Goal: Information Seeking & Learning: Learn about a topic

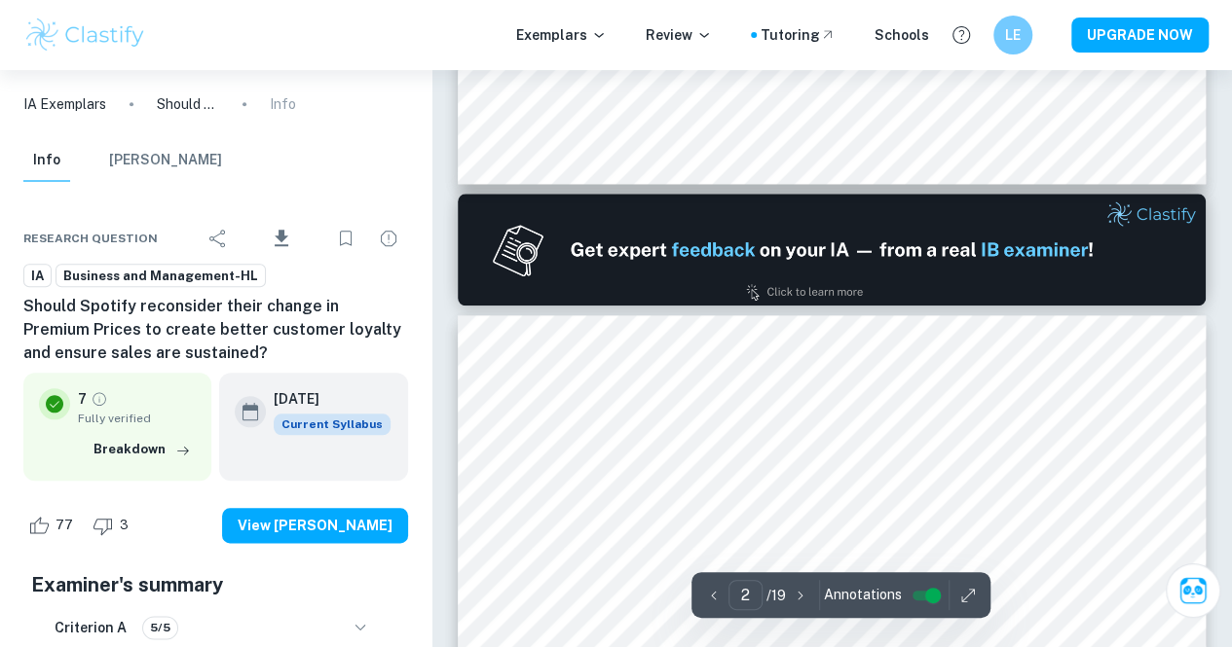
scroll to position [874, 0]
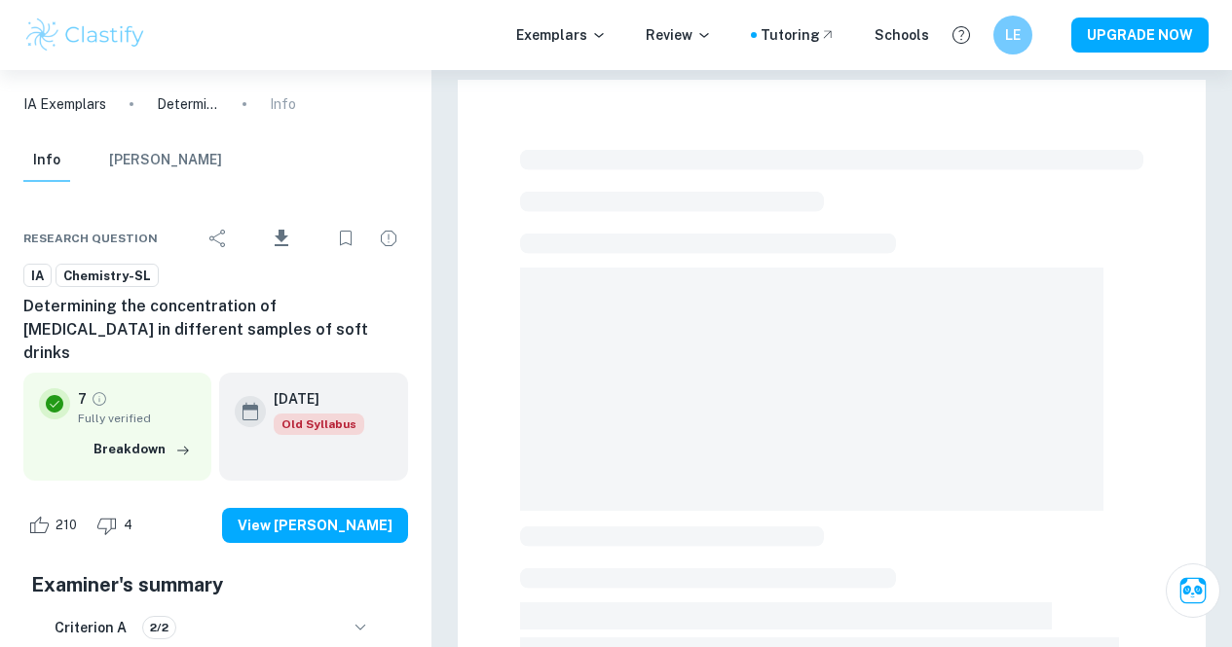
checkbox input "true"
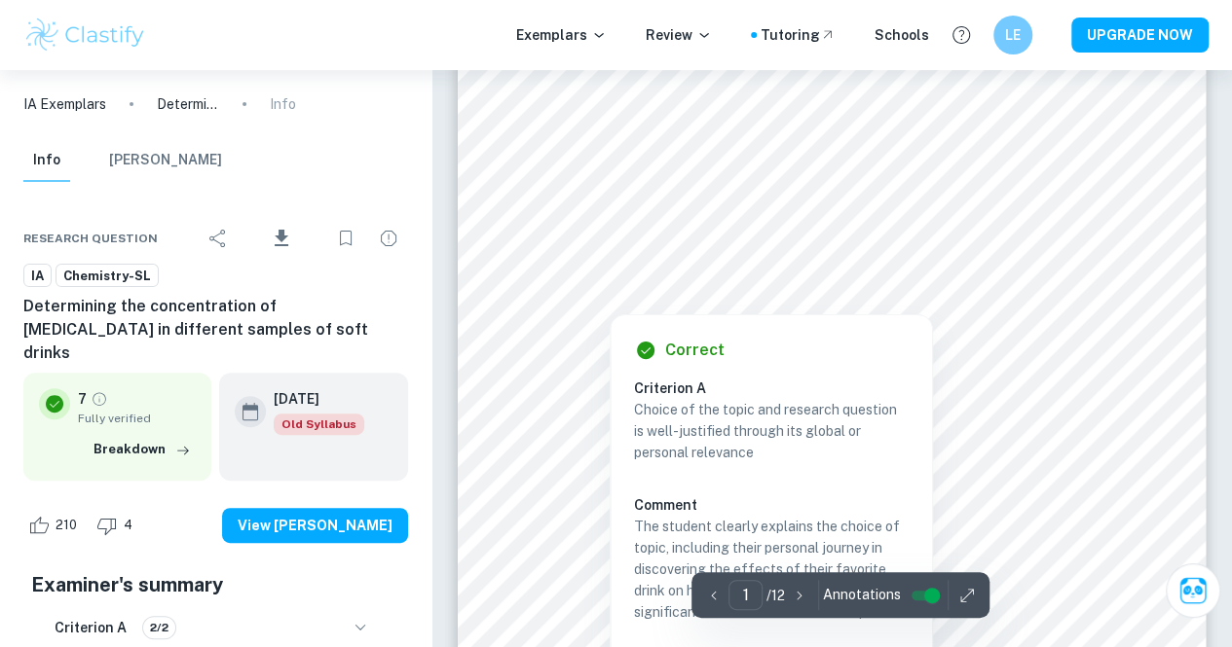
scroll to position [106, 0]
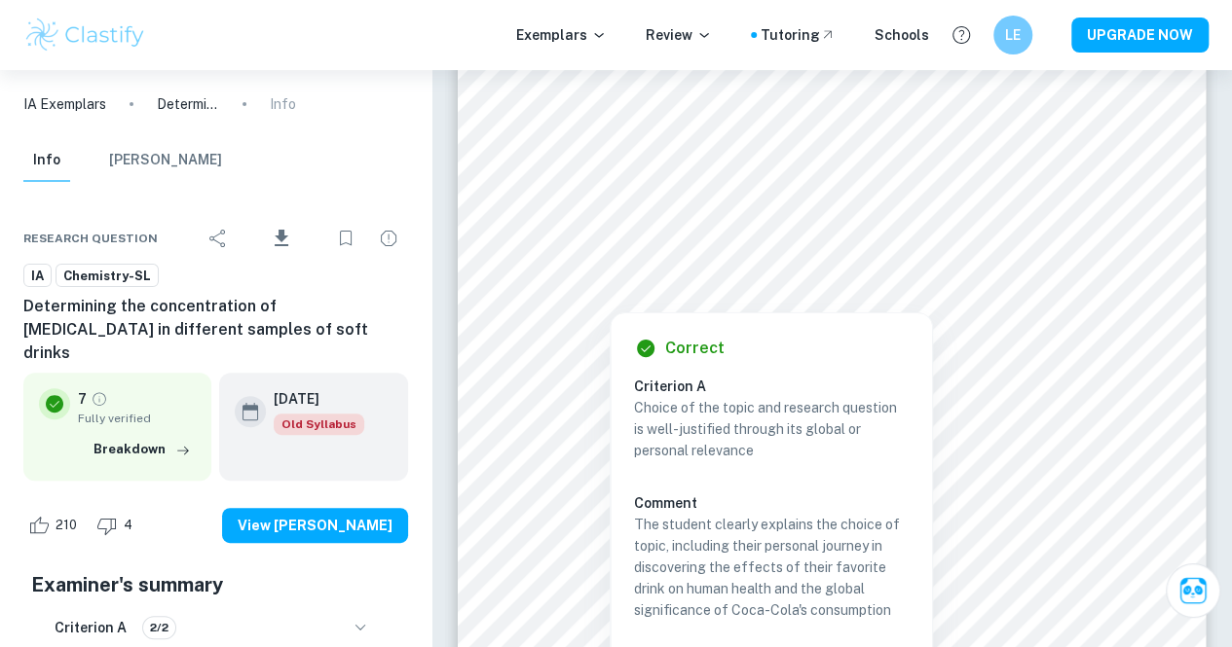
click at [721, 321] on div "Correct Criterion A Choice of the topic and research question is well-justified…" at bounding box center [770, 528] width 321 height 428
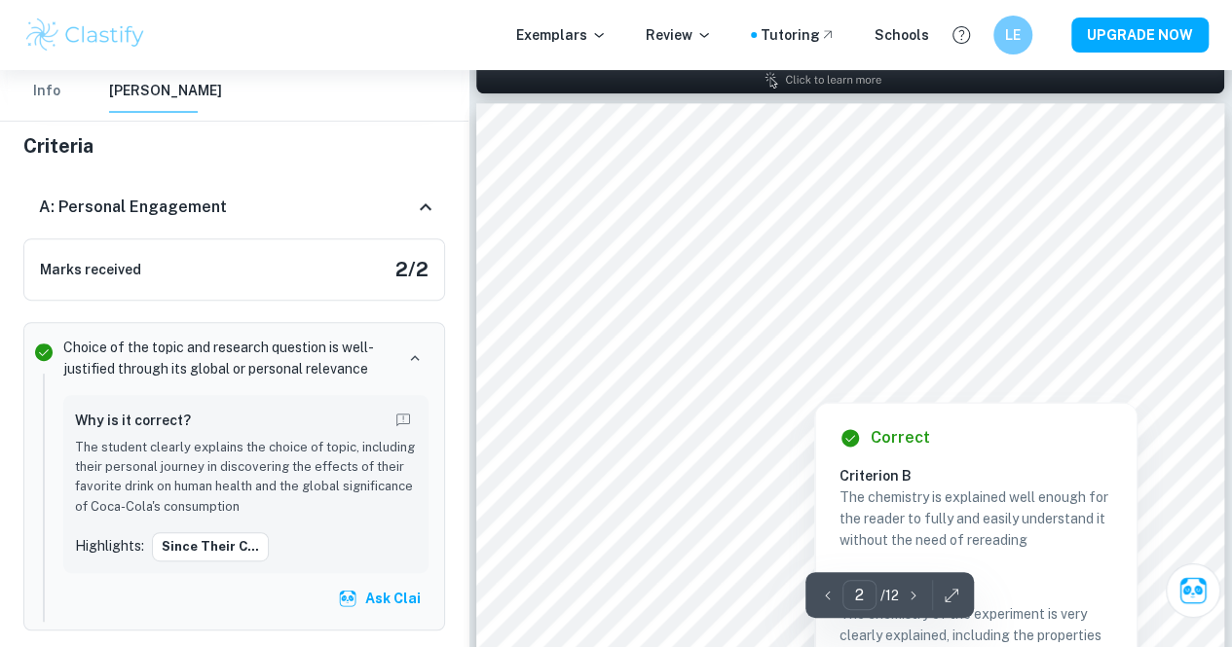
scroll to position [1165, 0]
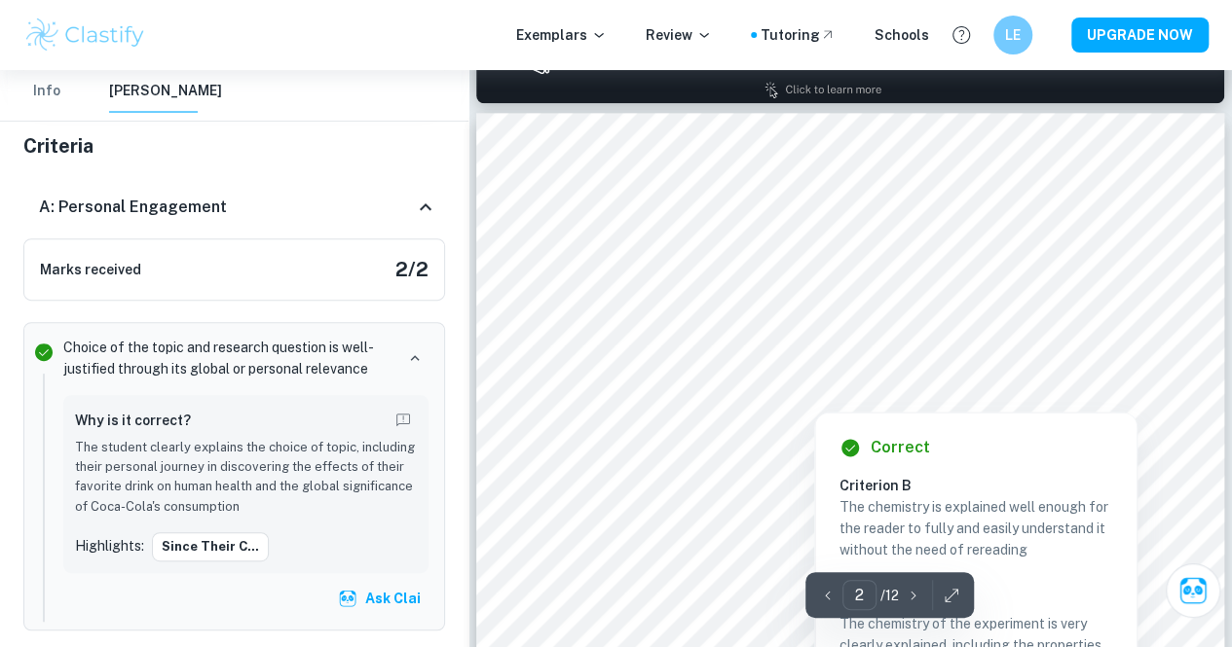
click at [547, 339] on div at bounding box center [680, 328] width 339 height 19
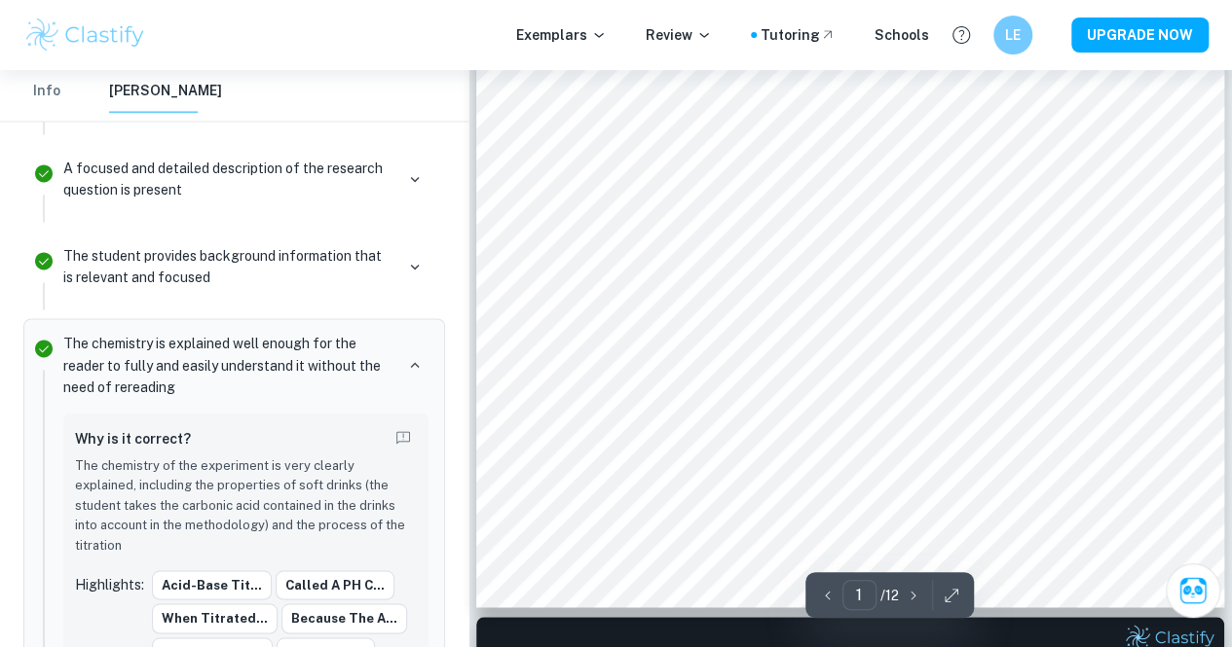
scroll to position [525, 0]
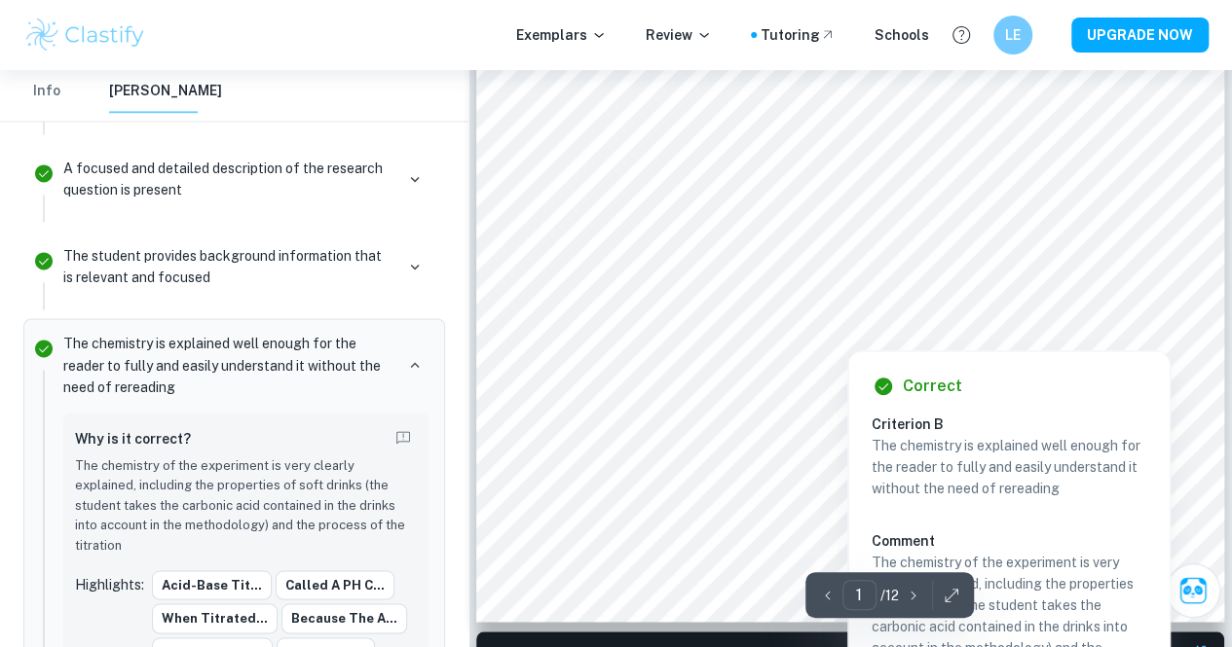
click at [559, 311] on div at bounding box center [849, 302] width 677 height 19
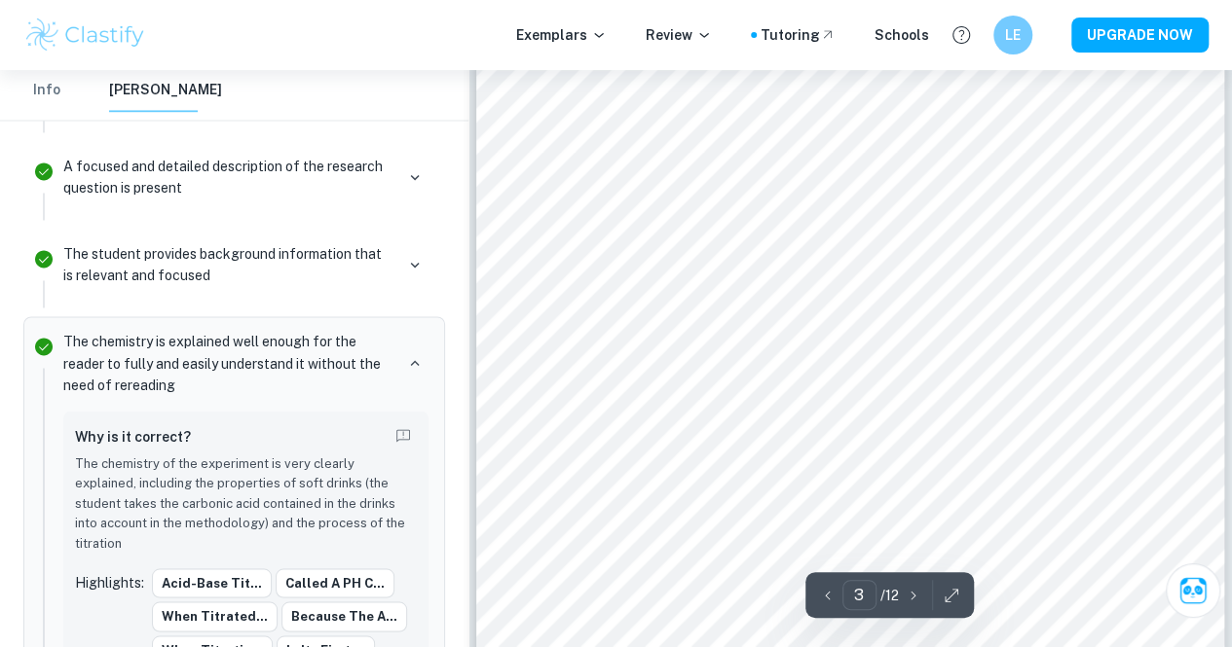
scroll to position [2789, 0]
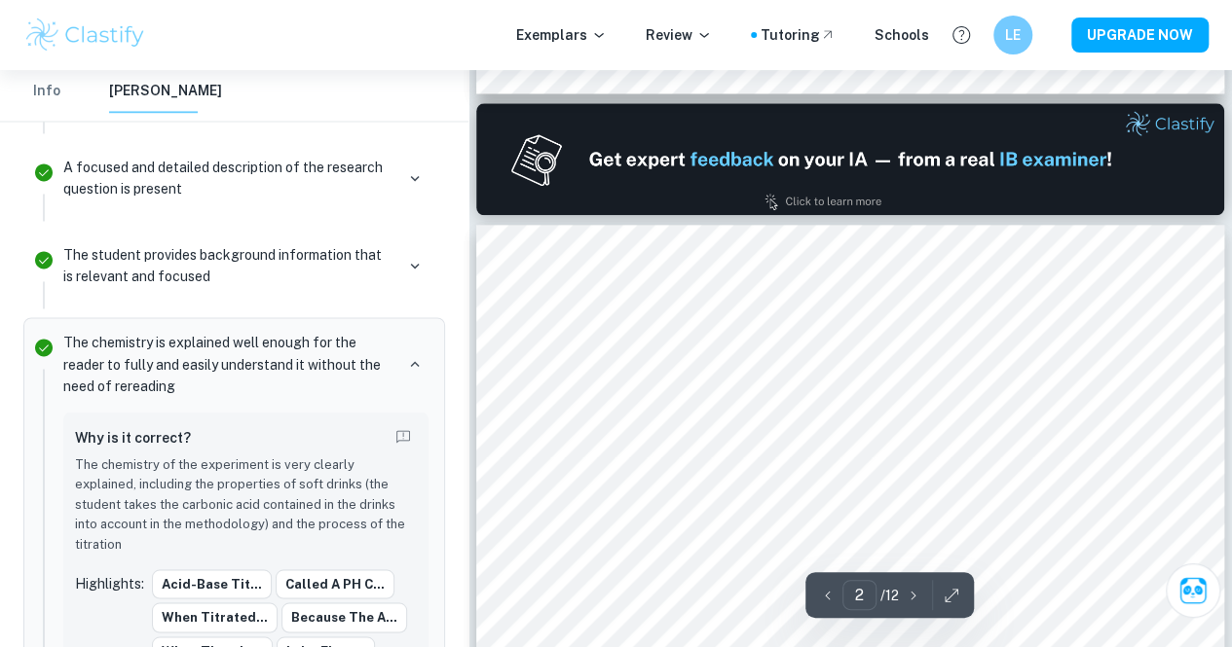
type input "1"
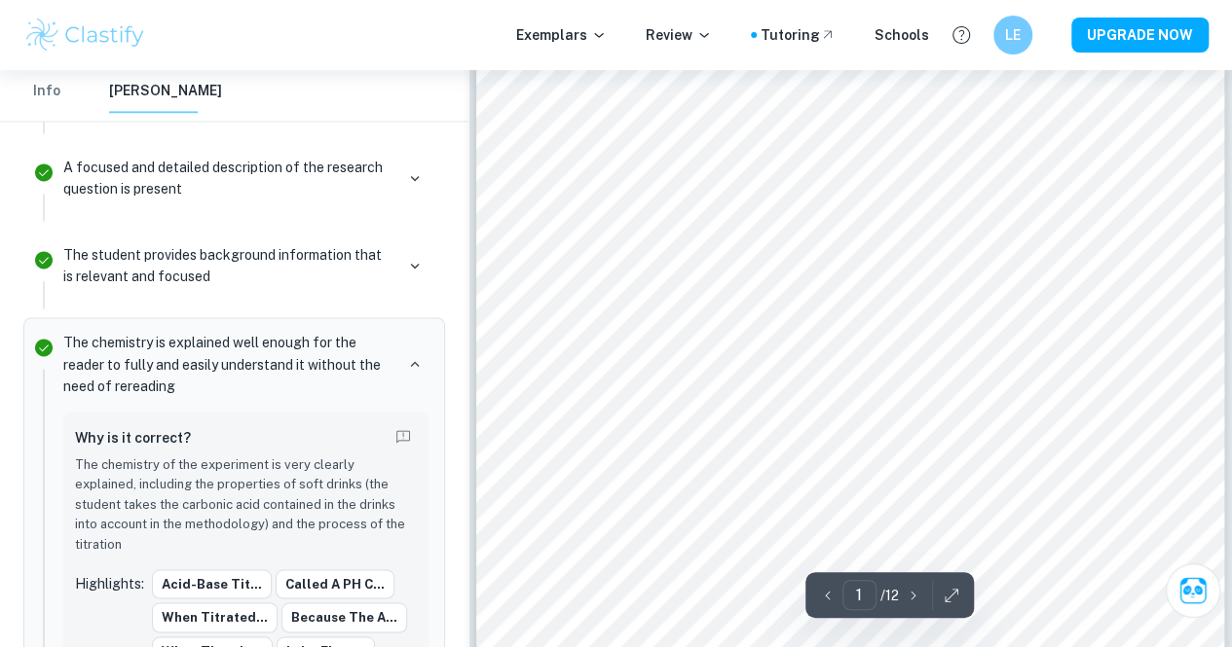
scroll to position [18, 0]
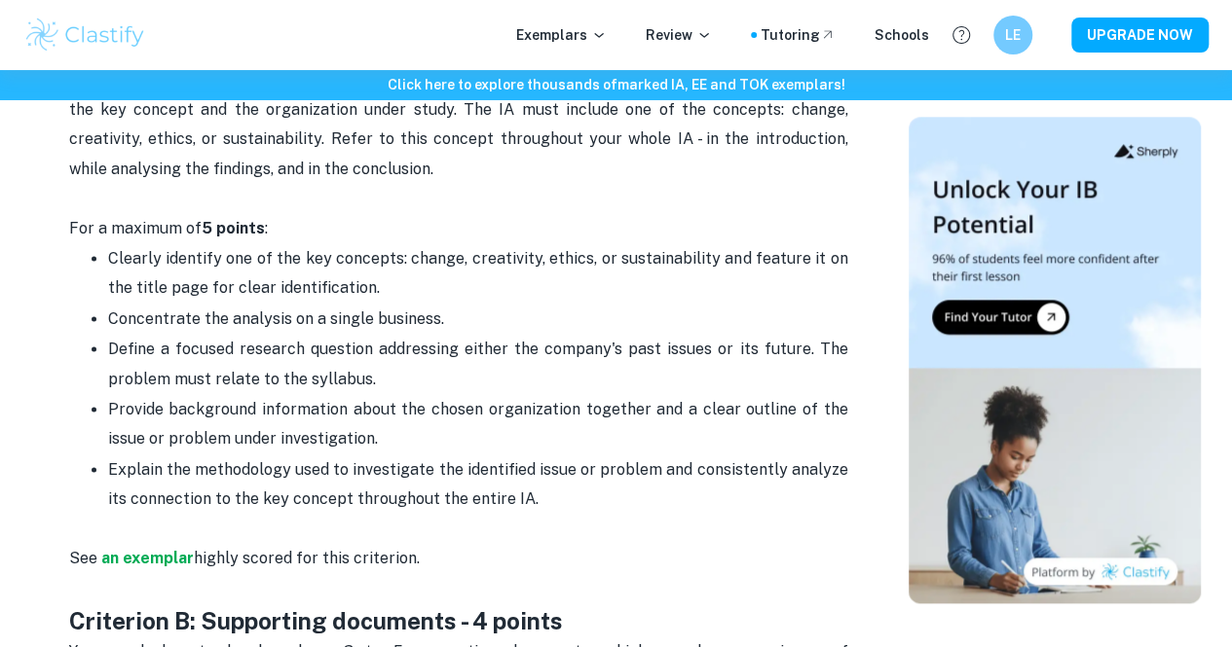
scroll to position [1149, 0]
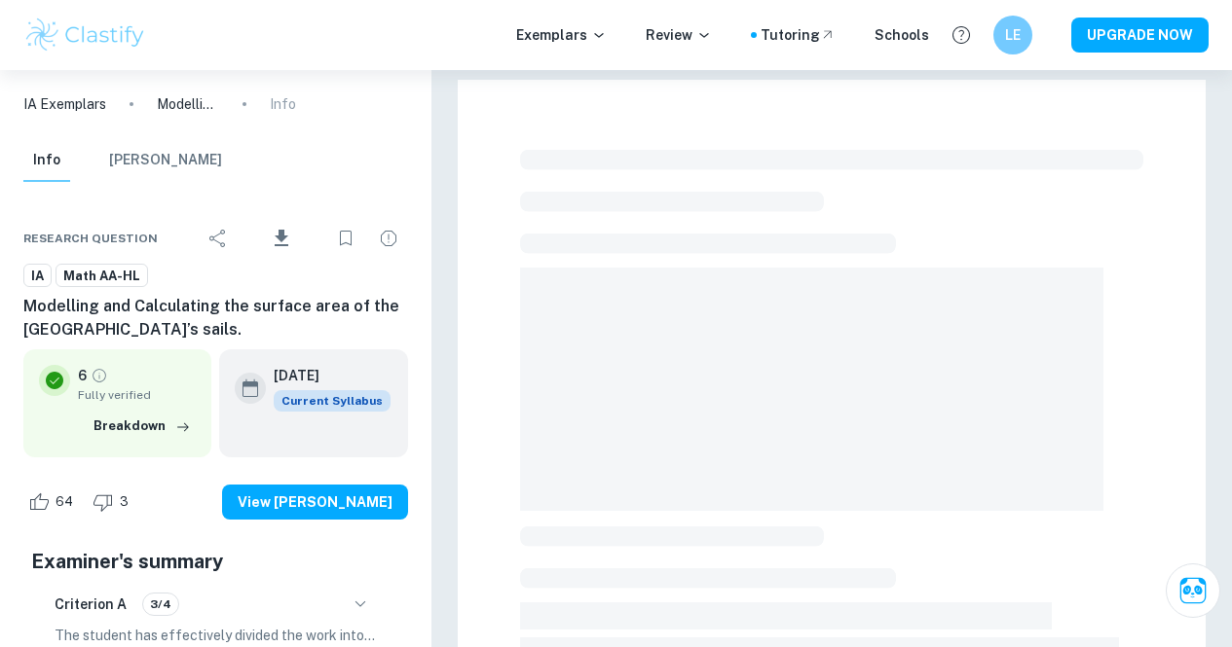
checkbox input "true"
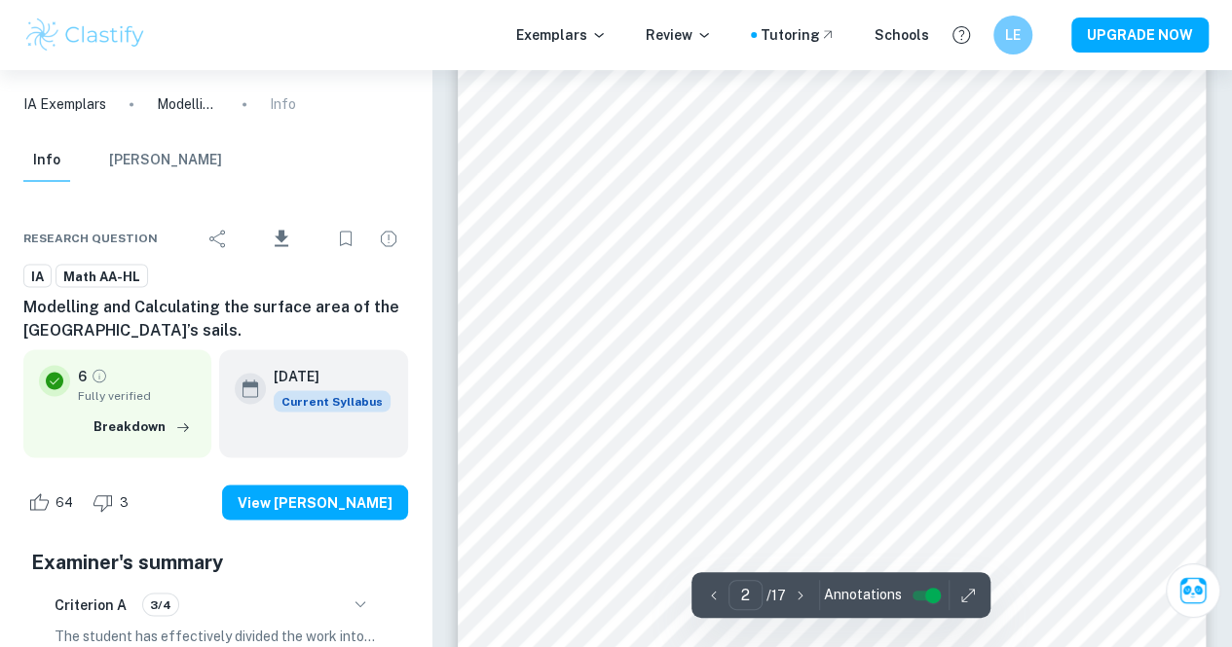
scroll to position [1584, 0]
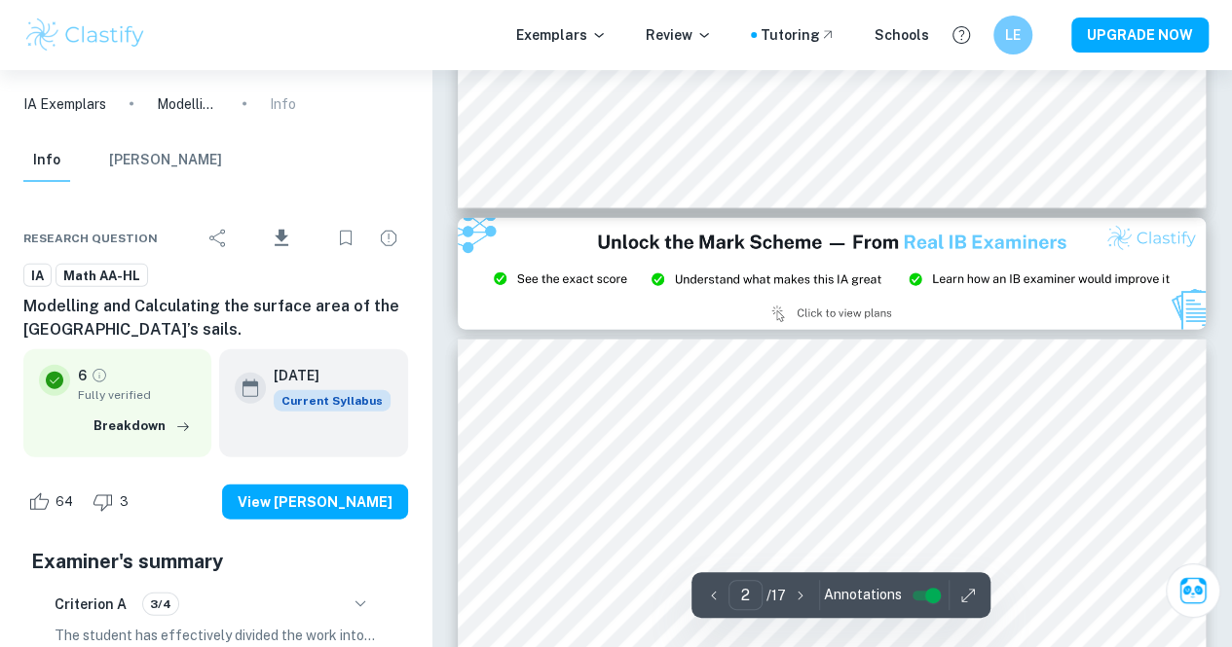
type input "3"
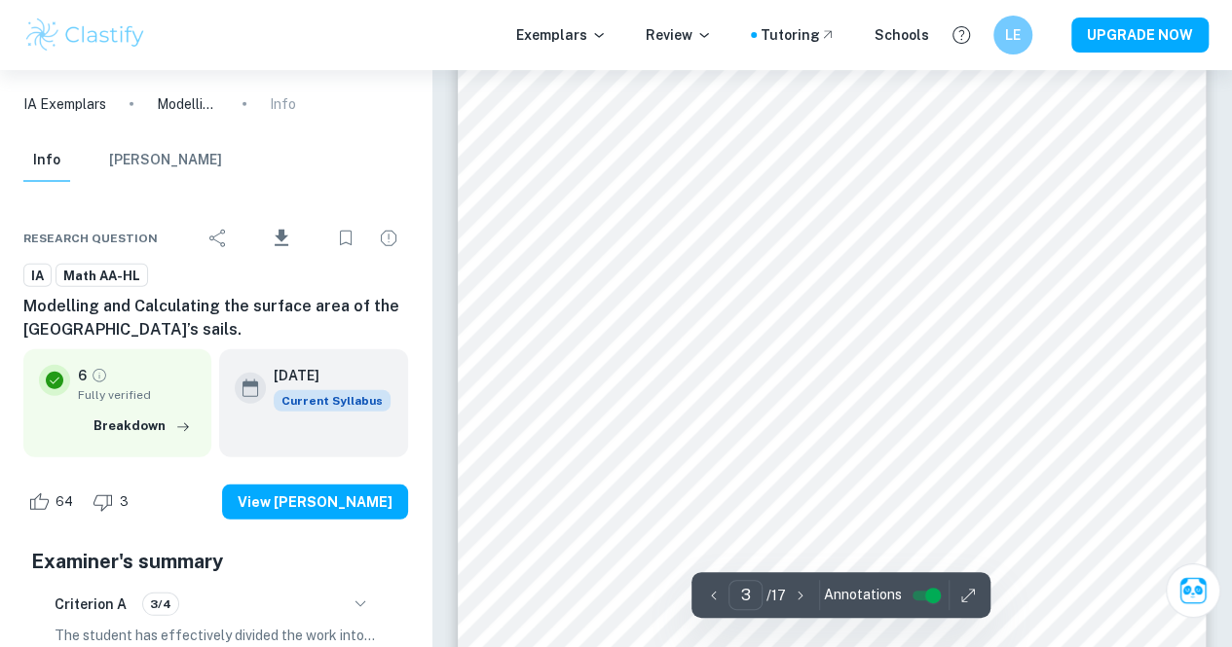
scroll to position [2593, 0]
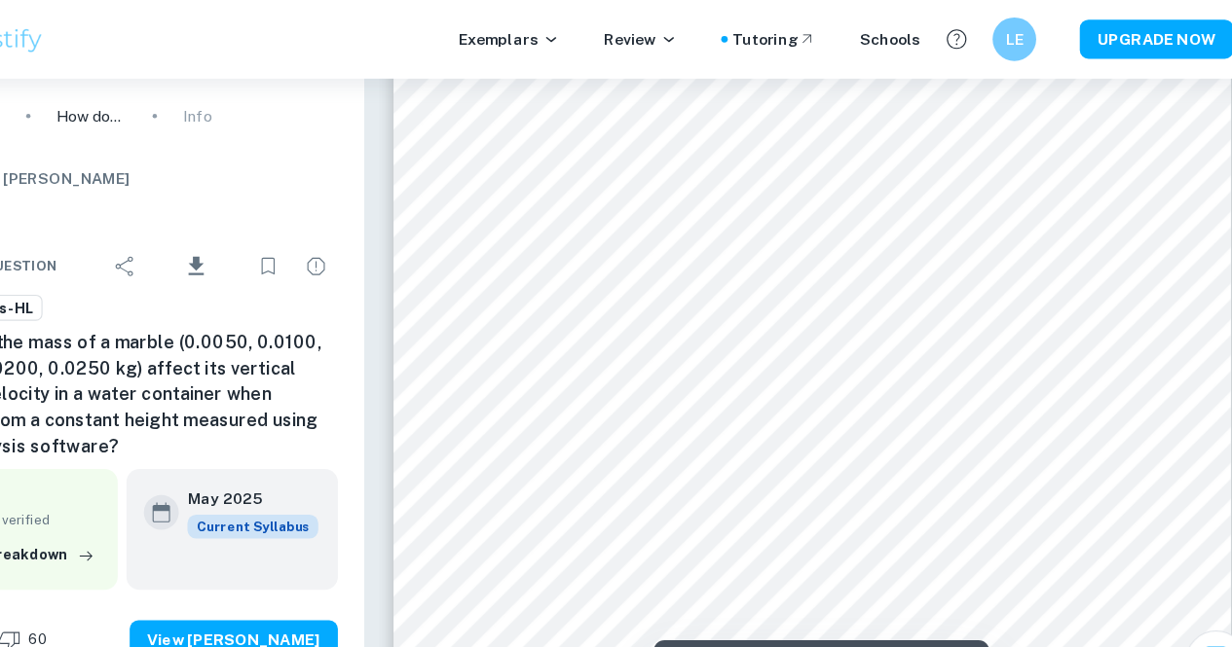
scroll to position [70, 0]
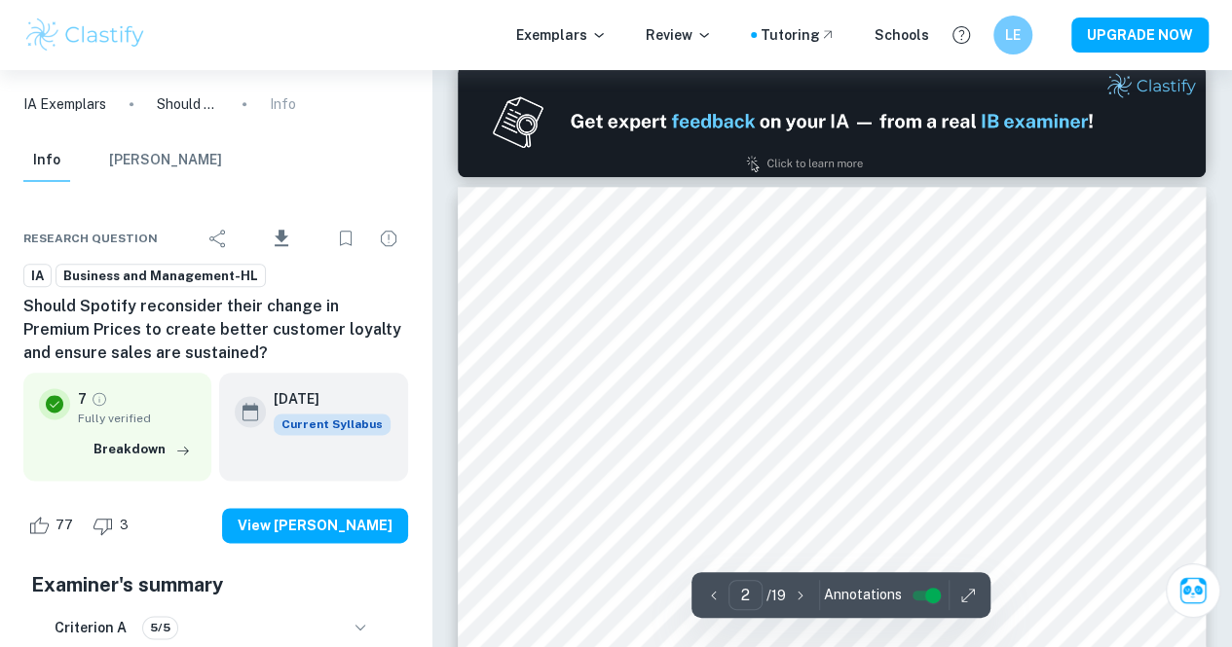
scroll to position [1003, 0]
